Goal: Check status: Check status

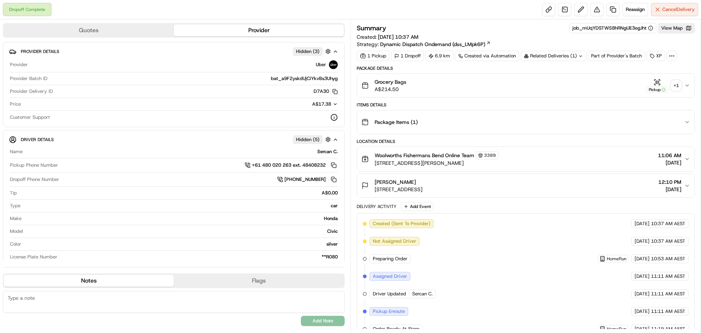
click at [674, 84] on div "+ 1" at bounding box center [676, 85] width 10 height 10
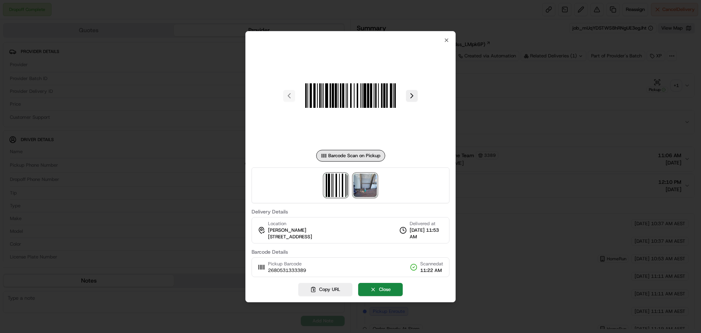
click at [369, 188] on img at bounding box center [365, 185] width 23 height 23
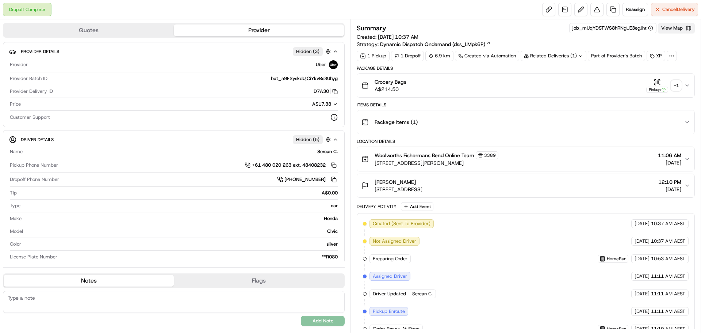
click at [669, 30] on button "View Map" at bounding box center [676, 28] width 37 height 10
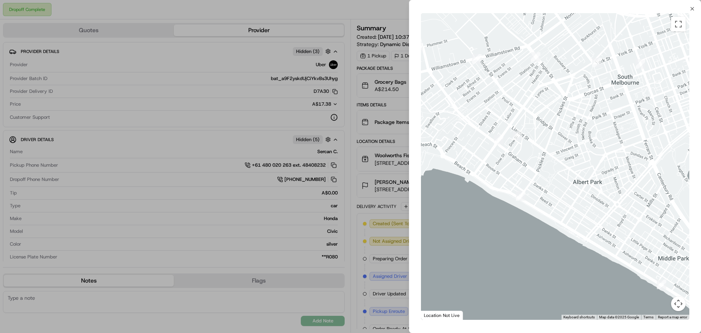
drag, startPoint x: 470, startPoint y: 130, endPoint x: 460, endPoint y: 83, distance: 48.1
click at [408, 63] on body "Dropoff Complete Reassign Cancel Delivery Quotes Provider Provider Details Hidd…" at bounding box center [350, 166] width 701 height 333
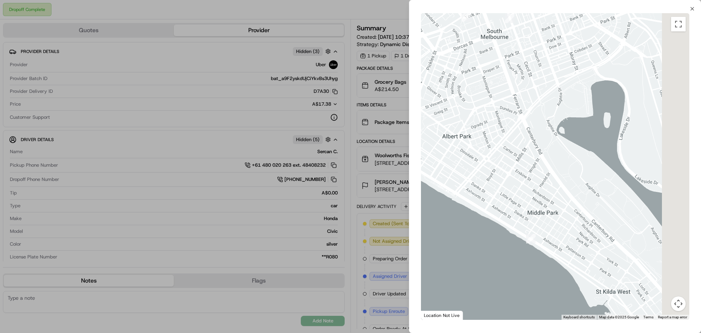
drag, startPoint x: 551, startPoint y: 166, endPoint x: 522, endPoint y: 165, distance: 28.9
click at [522, 165] on div at bounding box center [555, 166] width 268 height 306
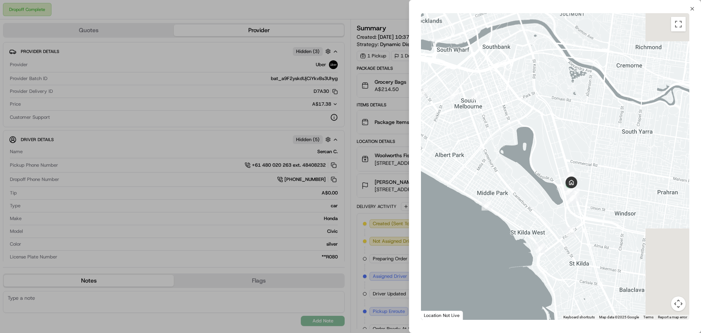
drag, startPoint x: 666, startPoint y: 207, endPoint x: 587, endPoint y: 198, distance: 80.2
click at [610, 197] on div at bounding box center [555, 166] width 268 height 306
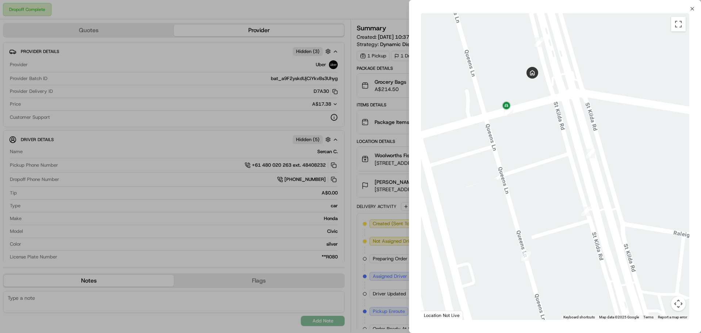
drag, startPoint x: 559, startPoint y: 98, endPoint x: 573, endPoint y: 154, distance: 57.6
click at [573, 154] on div at bounding box center [555, 166] width 268 height 306
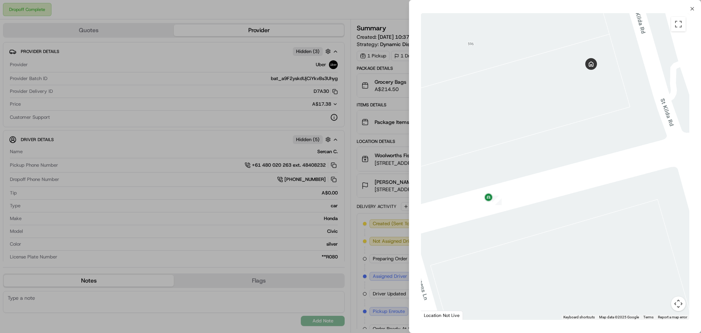
drag, startPoint x: 521, startPoint y: 170, endPoint x: 618, endPoint y: 121, distance: 108.5
click at [616, 112] on div at bounding box center [555, 166] width 268 height 306
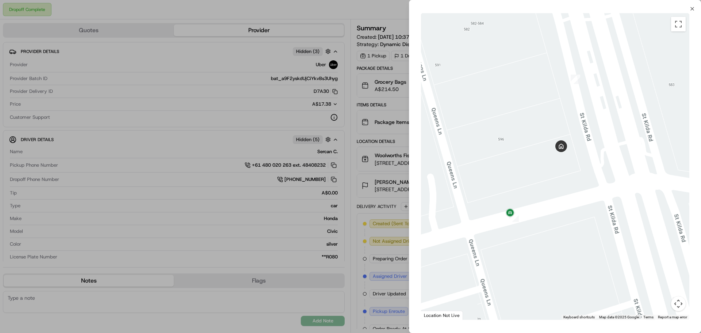
drag, startPoint x: 559, startPoint y: 200, endPoint x: 546, endPoint y: 228, distance: 30.3
click at [546, 228] on div at bounding box center [555, 166] width 268 height 306
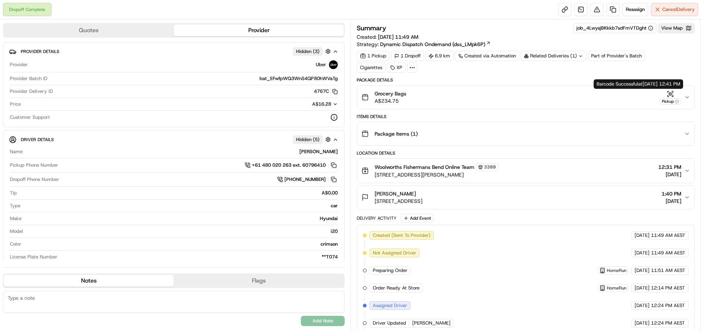
click at [685, 98] on icon "button" at bounding box center [688, 97] width 6 height 6
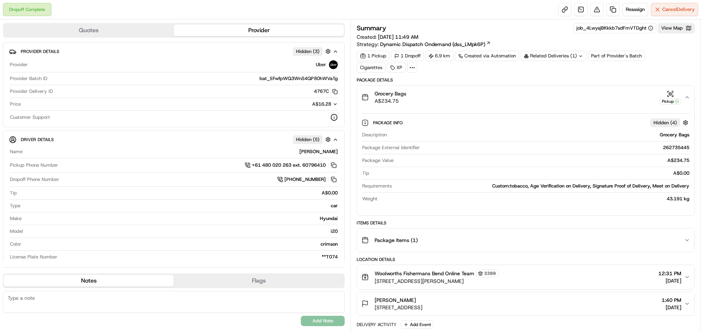
click at [686, 98] on icon "button" at bounding box center [688, 97] width 6 height 6
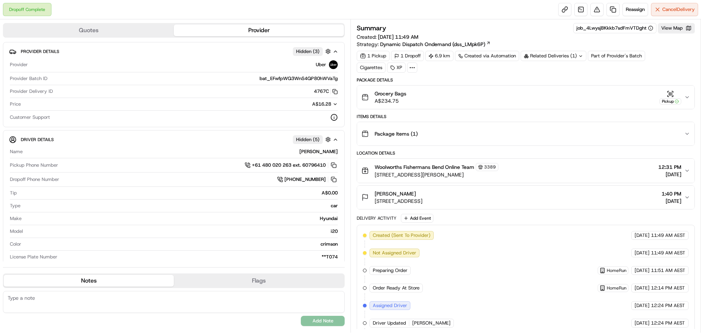
click at [689, 97] on icon "button" at bounding box center [688, 97] width 6 height 6
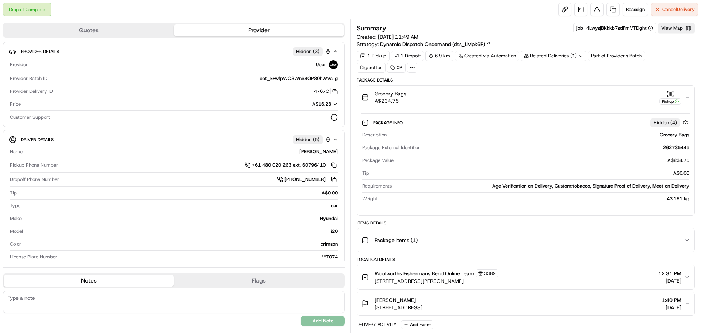
click at [689, 97] on icon "button" at bounding box center [688, 97] width 6 height 6
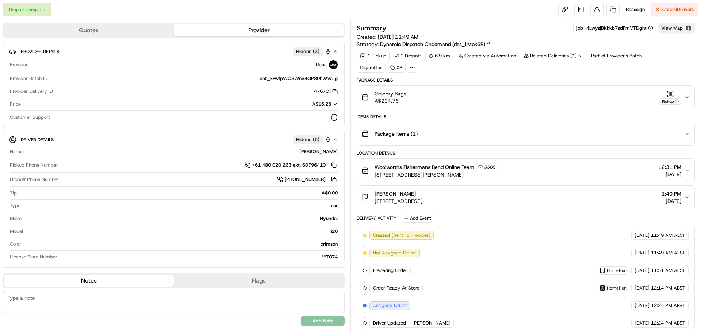
click at [669, 26] on button "View Map" at bounding box center [676, 28] width 37 height 10
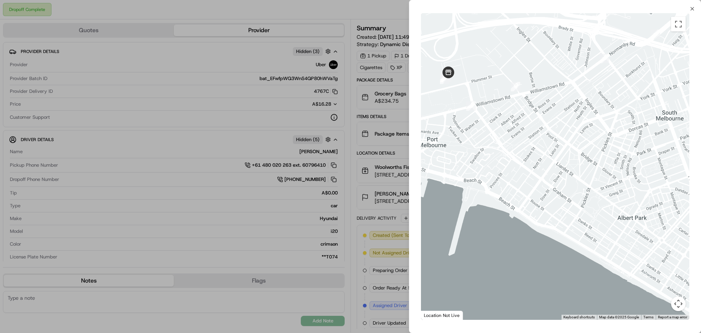
drag, startPoint x: 642, startPoint y: 119, endPoint x: 522, endPoint y: 106, distance: 120.5
click at [486, 91] on div at bounding box center [555, 166] width 268 height 306
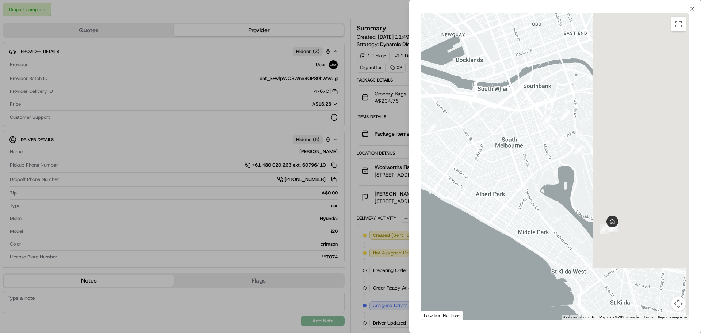
drag, startPoint x: 578, startPoint y: 177, endPoint x: 571, endPoint y: 176, distance: 6.7
click at [561, 175] on div at bounding box center [555, 166] width 268 height 306
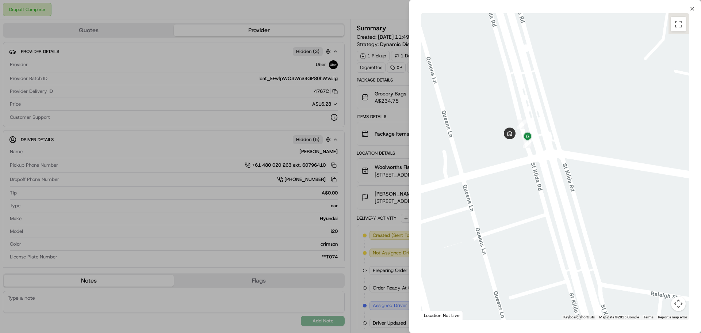
drag, startPoint x: 542, startPoint y: 126, endPoint x: 577, endPoint y: 209, distance: 90.4
click at [577, 209] on div at bounding box center [555, 166] width 268 height 306
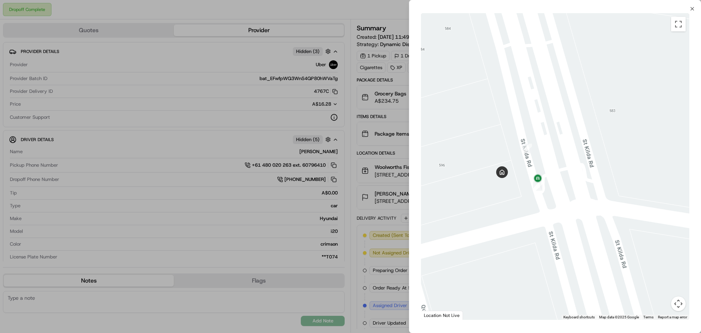
drag, startPoint x: 477, startPoint y: 241, endPoint x: 533, endPoint y: 226, distance: 58.2
click at [533, 226] on div at bounding box center [555, 166] width 268 height 306
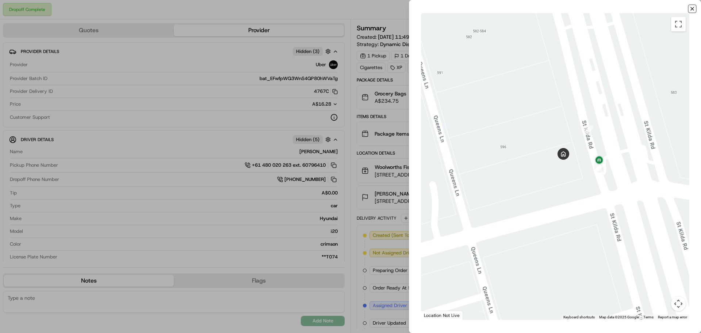
click at [693, 7] on icon "button" at bounding box center [693, 9] width 6 height 6
